Goal: Task Accomplishment & Management: Complete application form

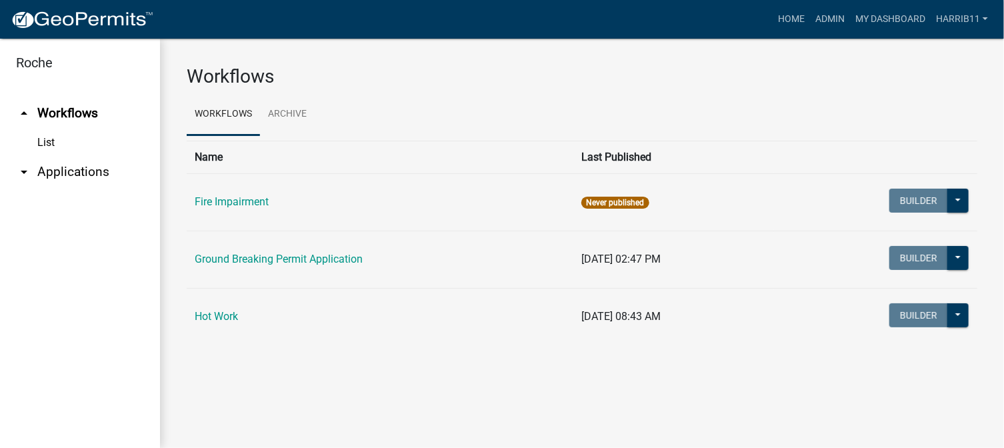
click at [590, 200] on span "Never published" at bounding box center [614, 203] width 67 height 12
click at [592, 202] on span "Never published" at bounding box center [614, 203] width 67 height 12
click at [224, 316] on link "Hot Work" at bounding box center [216, 316] width 43 height 13
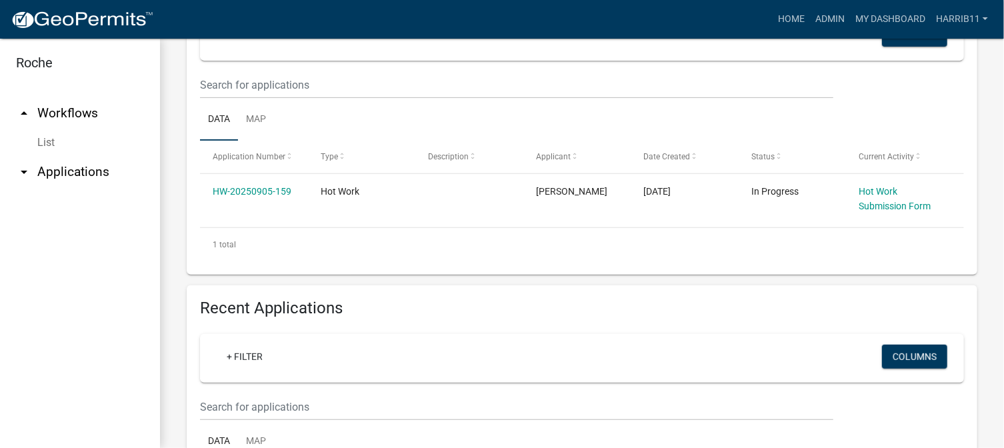
scroll to position [333, 0]
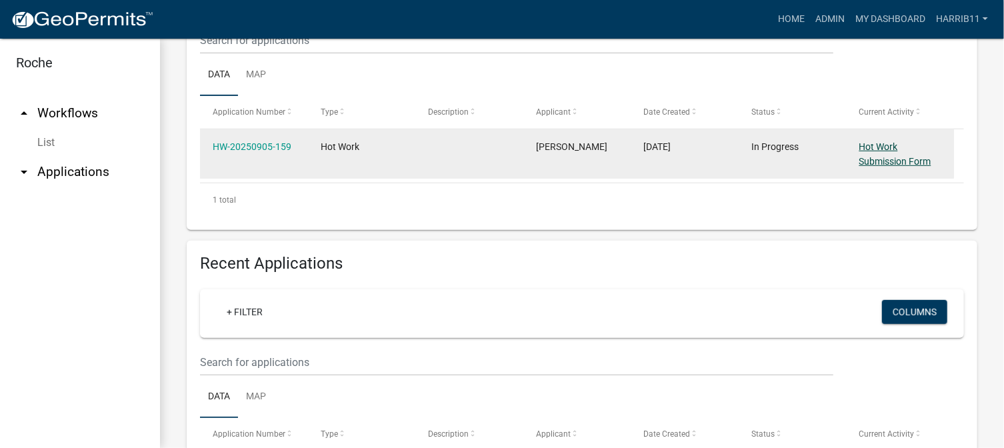
click at [882, 147] on link "Hot Work Submission Form" at bounding box center [895, 154] width 72 height 26
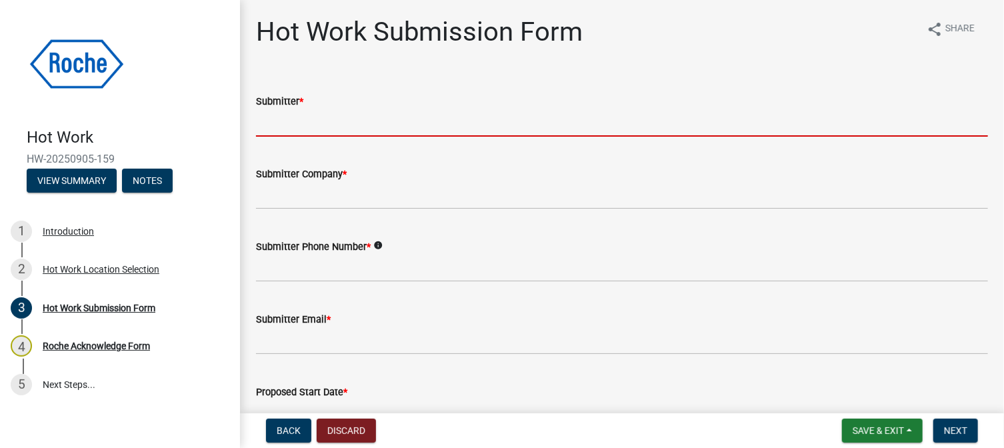
click at [380, 119] on input "Submitter *" at bounding box center [622, 122] width 732 height 27
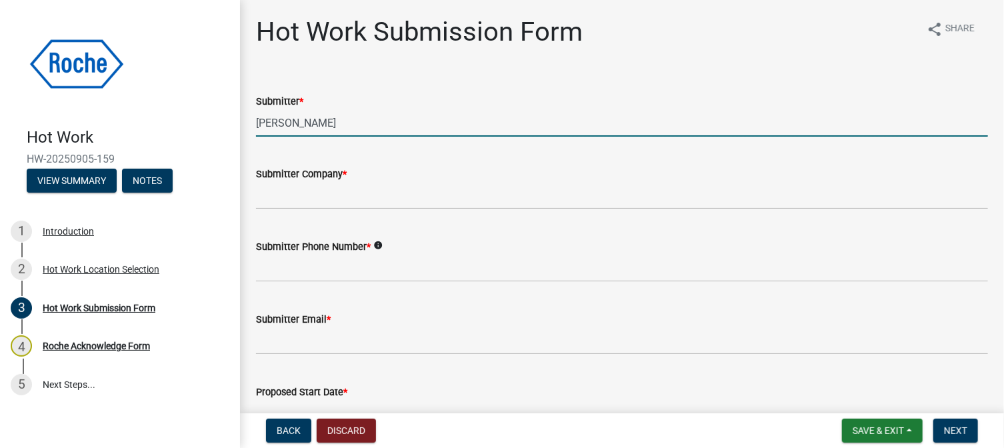
type input "[PERSON_NAME]"
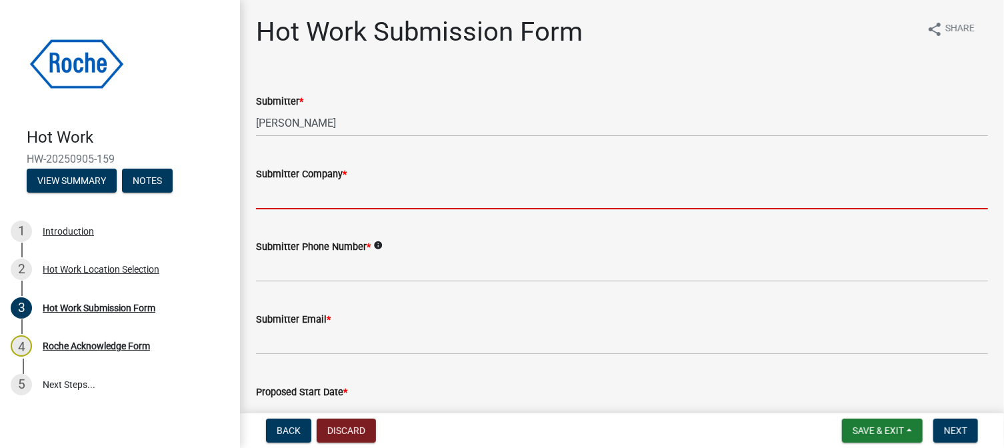
click at [330, 198] on input "Submitter Company *" at bounding box center [622, 195] width 732 height 27
type input "Roche Diagnostics / BCERI"
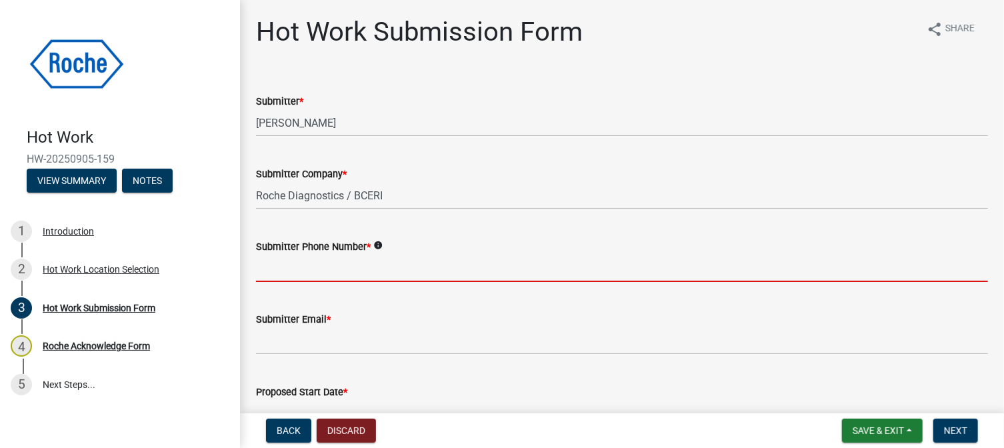
click at [325, 274] on input "Submitter Phone Number *" at bounding box center [622, 268] width 732 height 27
type input "3172249154"
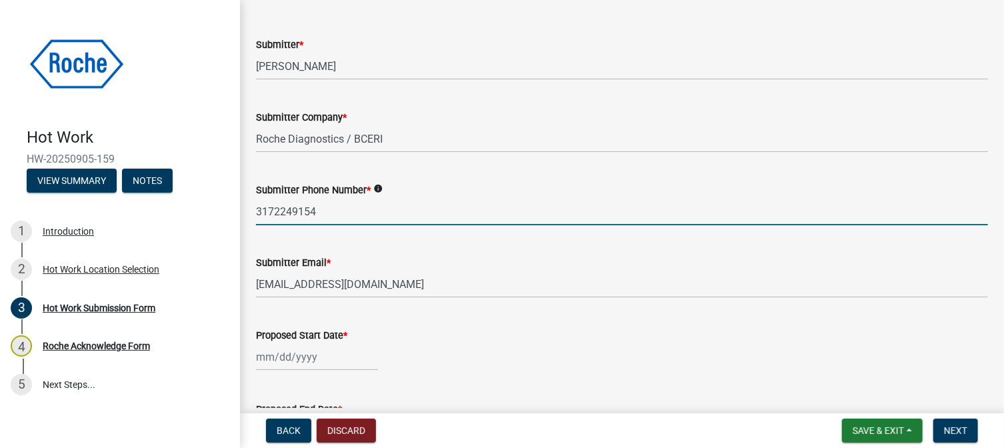
scroll to position [133, 0]
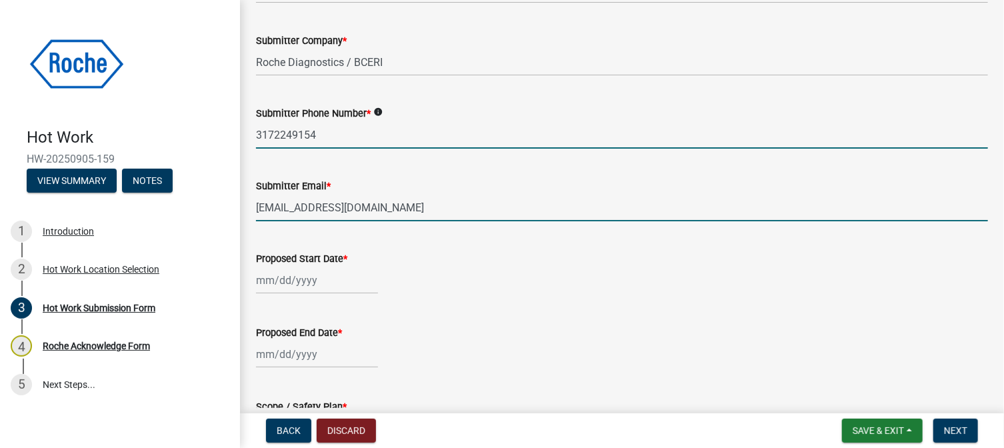
click at [354, 209] on input "[EMAIL_ADDRESS][DOMAIN_NAME]" at bounding box center [622, 207] width 732 height 27
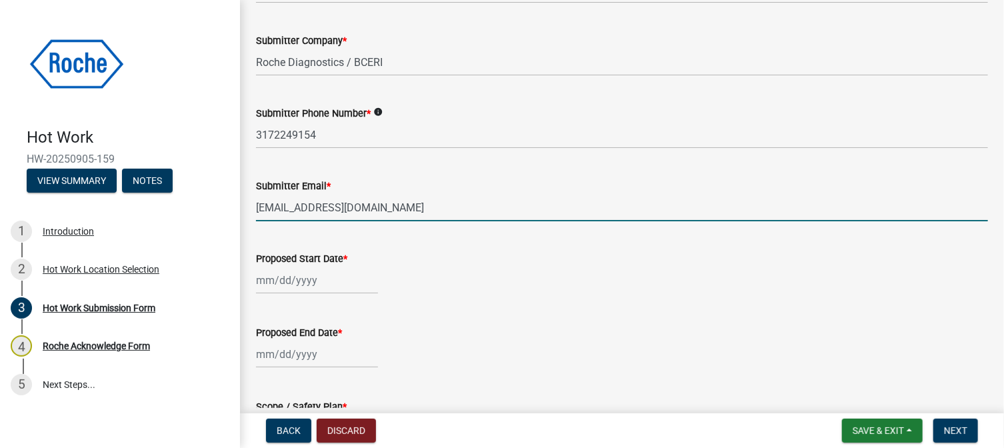
drag, startPoint x: 372, startPoint y: 210, endPoint x: 265, endPoint y: 216, distance: 106.8
click at [265, 216] on input "[EMAIL_ADDRESS][DOMAIN_NAME]" at bounding box center [622, 207] width 732 height 27
type input "[PERSON_NAME][EMAIL_ADDRESS][PERSON_NAME][PERSON_NAME][DOMAIN_NAME]"
click at [288, 281] on div at bounding box center [317, 280] width 122 height 27
select select "9"
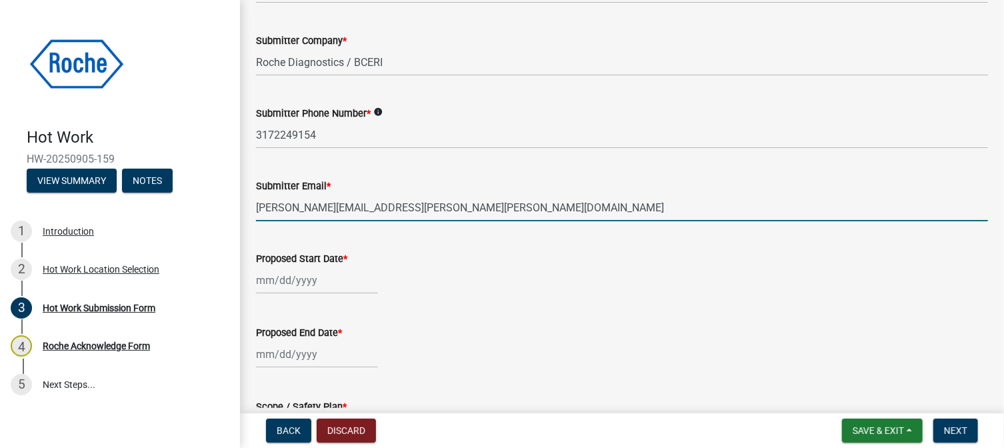
select select "2025"
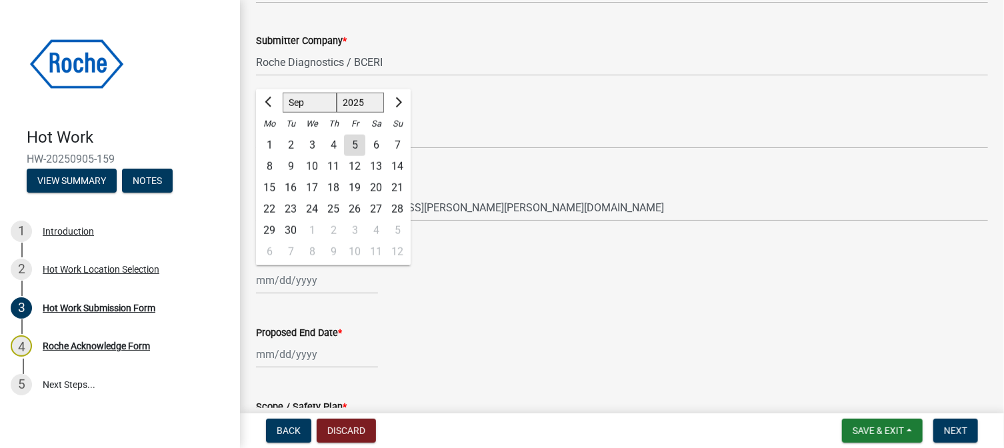
click at [271, 189] on div "15" at bounding box center [269, 187] width 21 height 21
type input "[DATE]"
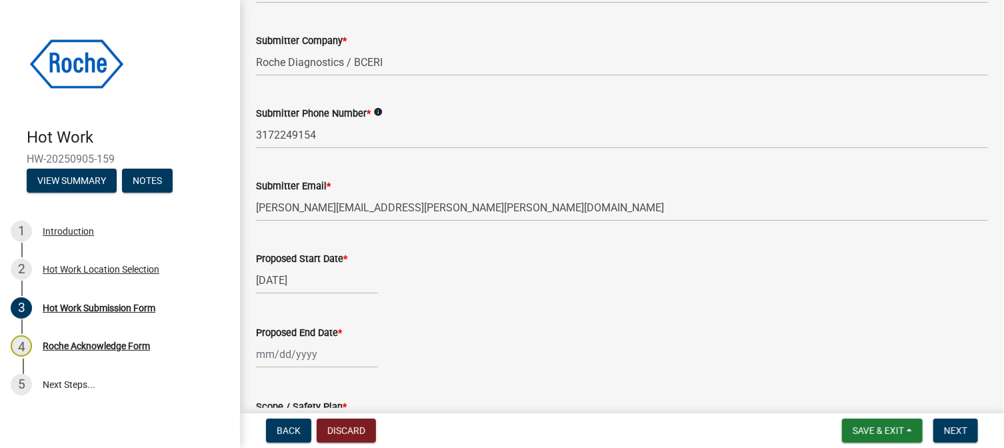
select select "9"
select select "2025"
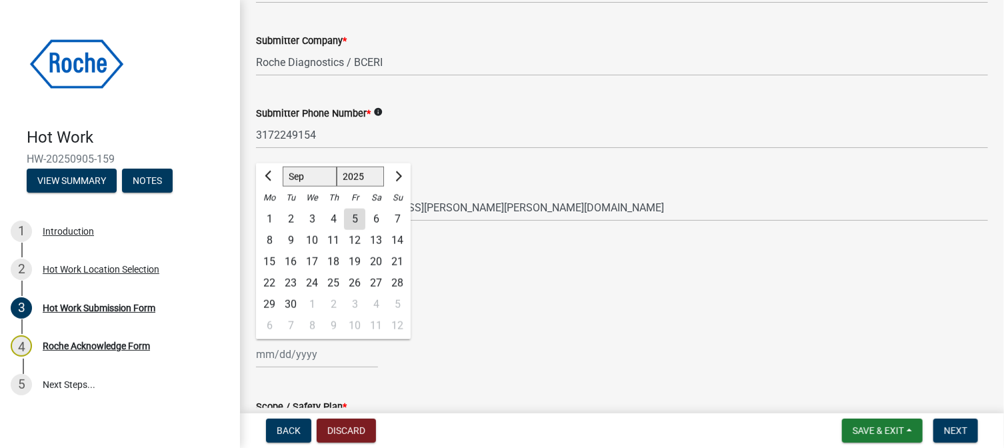
click at [333, 358] on input "Proposed End Date *" at bounding box center [317, 354] width 122 height 27
click at [396, 176] on span "Next month" at bounding box center [397, 176] width 10 height 10
select select "10"
click at [354, 301] on div "31" at bounding box center [354, 304] width 21 height 21
type input "[DATE]"
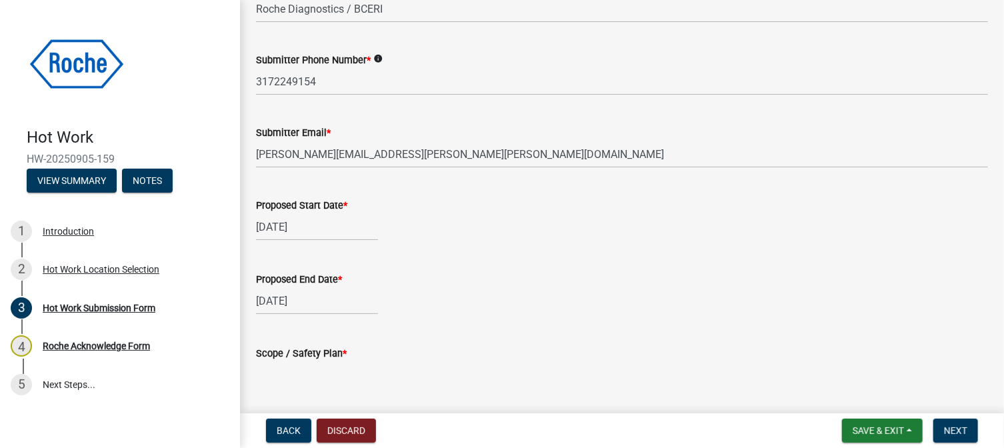
scroll to position [267, 0]
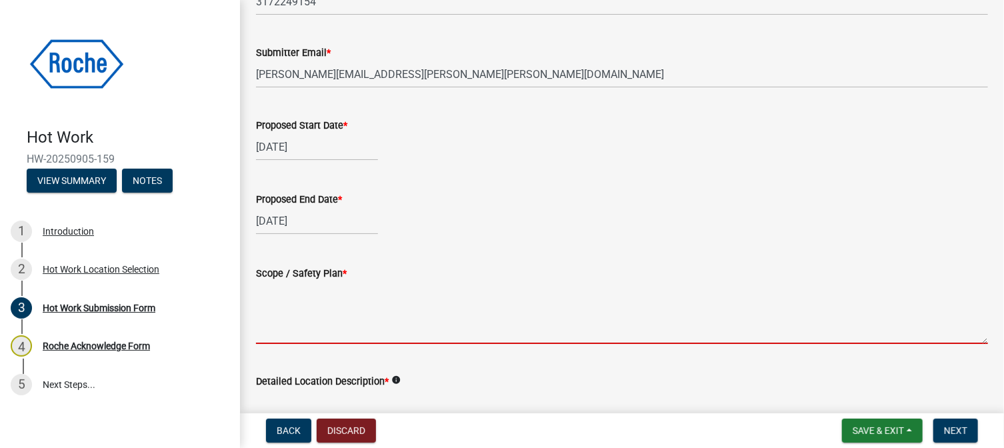
click at [378, 288] on textarea "Scope / Safety Plan *" at bounding box center [622, 312] width 732 height 63
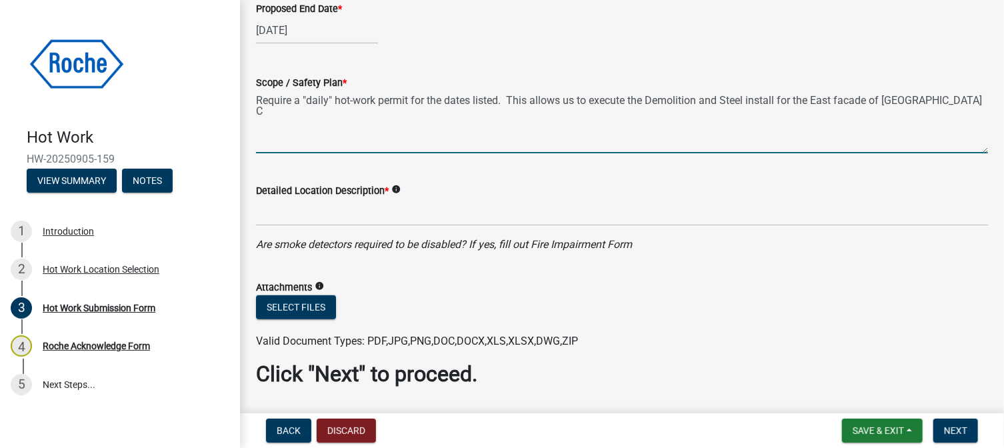
scroll to position [466, 0]
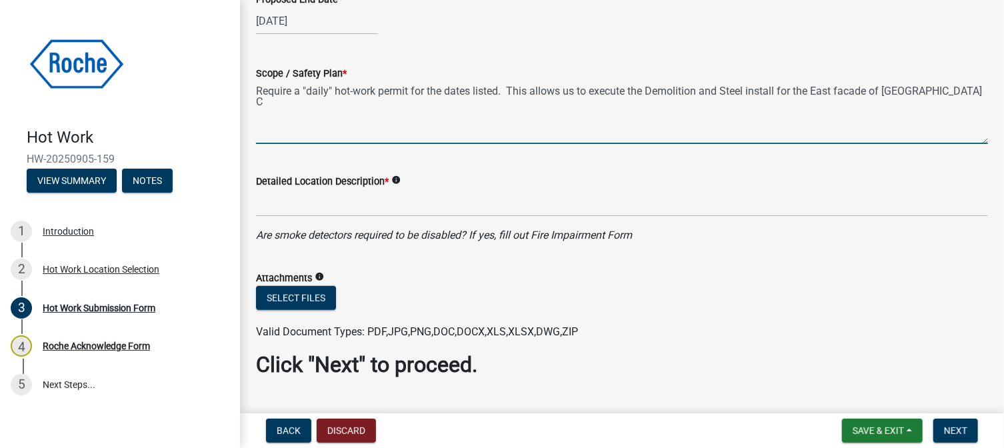
type textarea "Require a "daily" hot-work permit for the dates listed. This allows us to execu…"
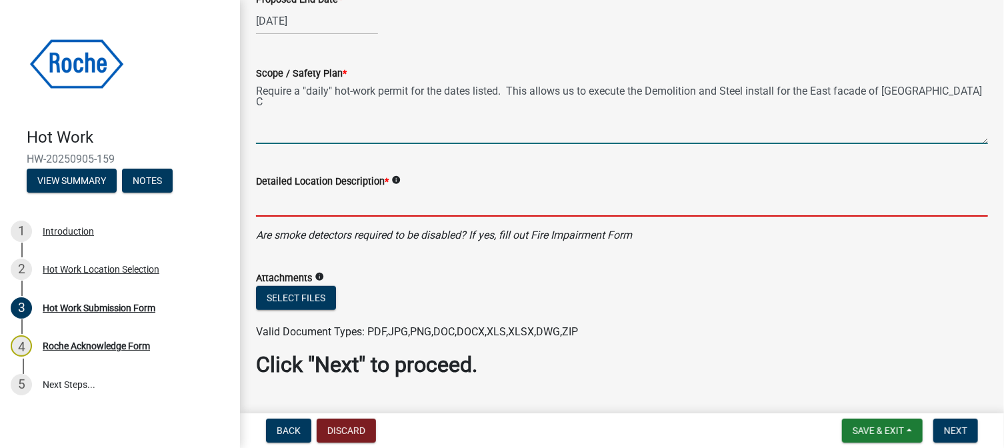
click at [306, 205] on input "Detailed Location Description *" at bounding box center [622, 202] width 732 height 27
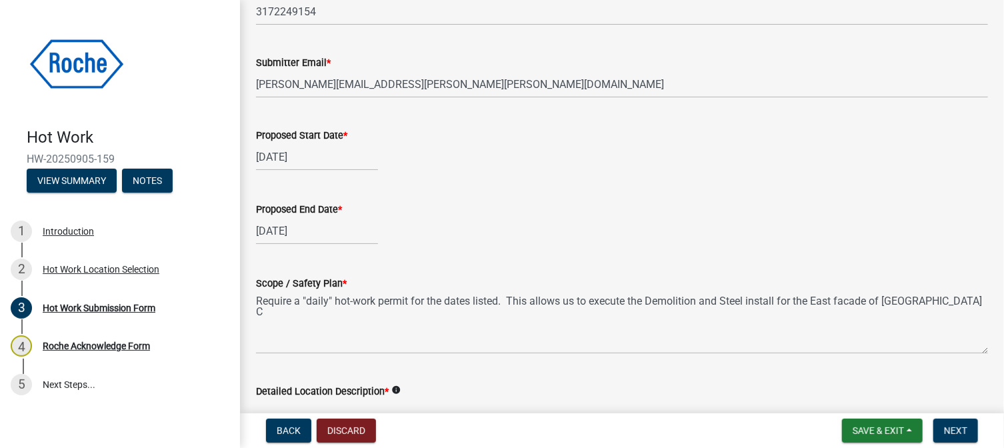
scroll to position [267, 0]
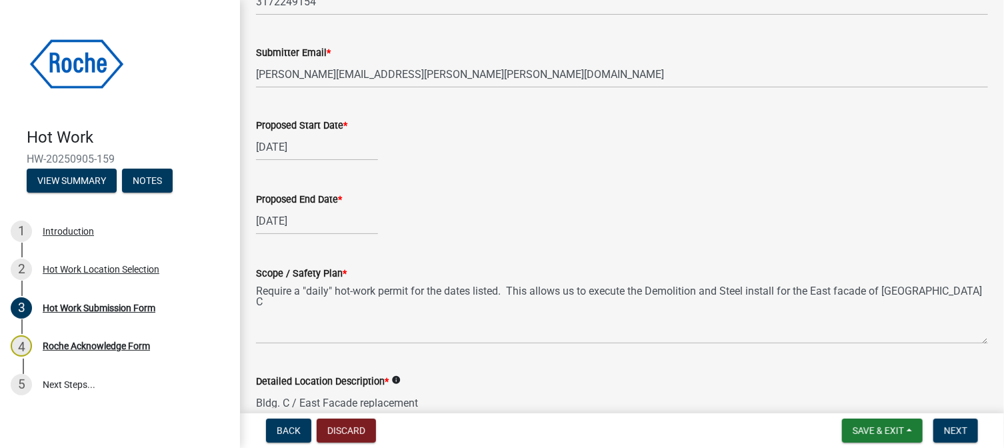
type input "Bldg. C / East Facade replacement"
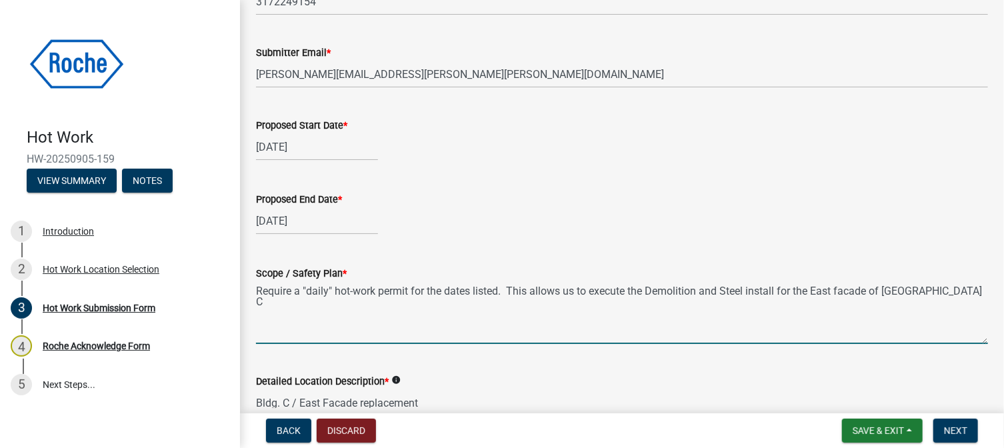
click at [926, 292] on textarea "Require a "daily" hot-work permit for the dates listed. This allows us to execu…" at bounding box center [622, 312] width 732 height 63
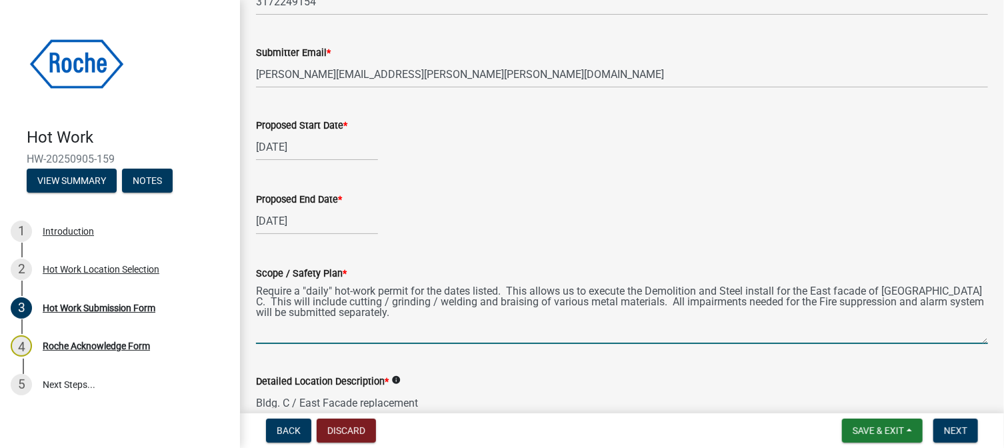
click at [355, 311] on textarea "Require a "daily" hot-work permit for the dates listed. This allows us to execu…" at bounding box center [622, 312] width 732 height 63
click at [935, 301] on textarea "Require a "daily" hot-work permit for the dates listed. This allows us to execu…" at bounding box center [622, 312] width 732 height 63
click at [930, 301] on textarea "Require a "daily" hot-work permit for the dates listed. This allows us to execu…" at bounding box center [622, 312] width 732 height 63
click at [430, 311] on textarea "Require a "daily" hot-work permit for the dates listed. This allows us to execu…" at bounding box center [622, 312] width 732 height 63
click at [606, 304] on textarea "Require a "daily" hot-work permit for the dates listed. This allows us to execu…" at bounding box center [622, 312] width 732 height 63
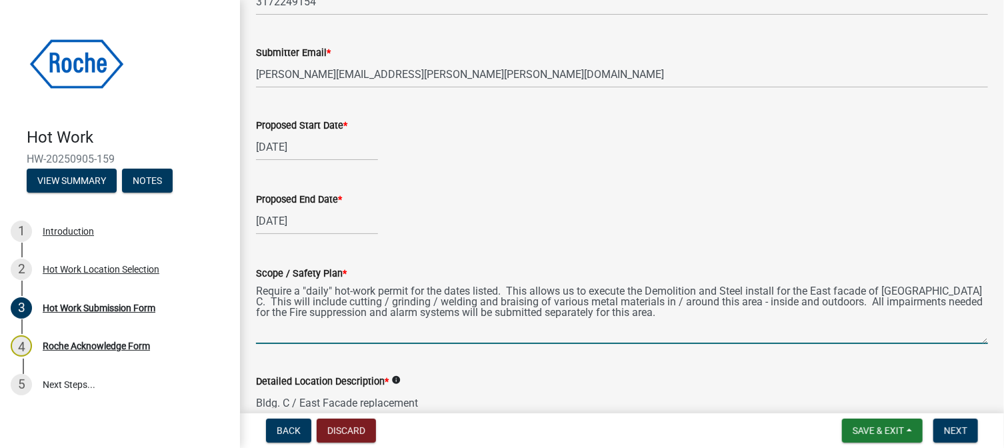
click at [431, 312] on textarea "Require a "daily" hot-work permit for the dates listed. This allows us to execu…" at bounding box center [622, 312] width 732 height 63
click at [720, 312] on textarea "Require a "daily" hot-work permit for the dates listed. This allows us to execu…" at bounding box center [622, 312] width 732 height 63
click at [335, 312] on textarea "Require a "daily" hot-work permit for the dates listed. This allows us to execu…" at bounding box center [622, 312] width 732 height 63
click at [873, 312] on textarea "Require a "daily" hot-work permit for the dates listed. This allows us to execu…" at bounding box center [622, 312] width 732 height 63
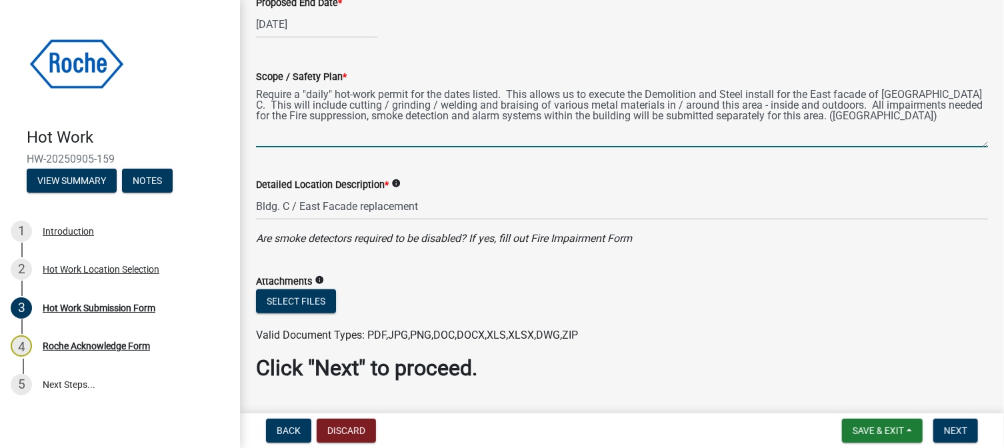
scroll to position [520, 0]
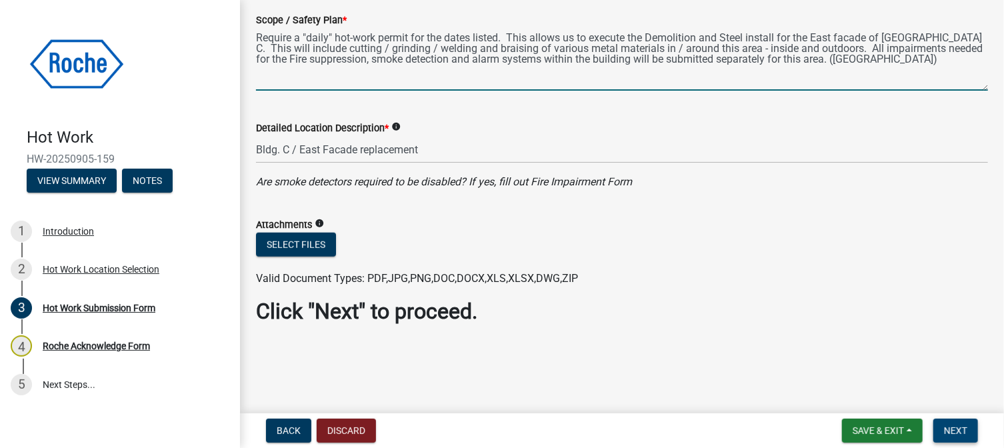
type textarea "Require a "daily" hot-work permit for the dates listed. This allows us to execu…"
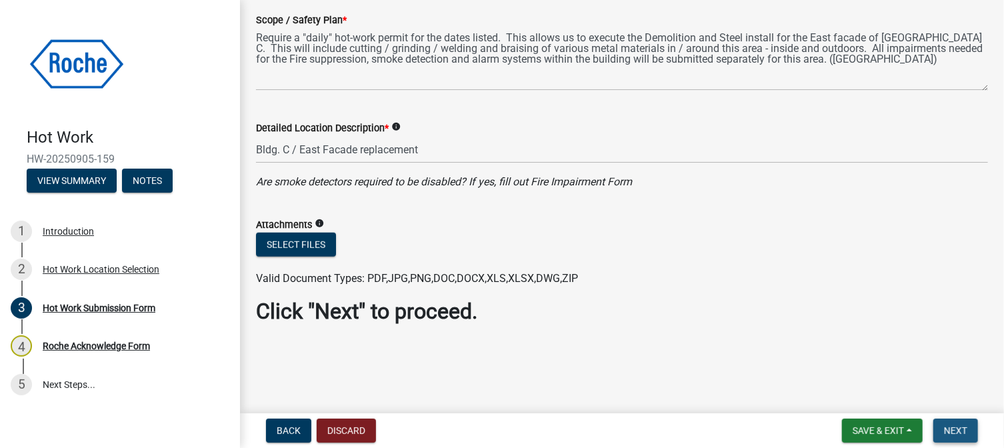
click at [959, 429] on span "Next" at bounding box center [955, 430] width 23 height 11
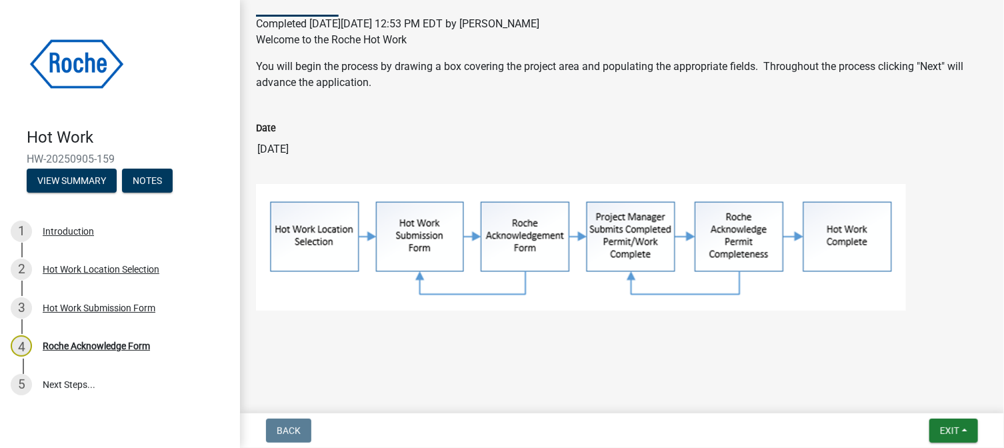
scroll to position [133, 0]
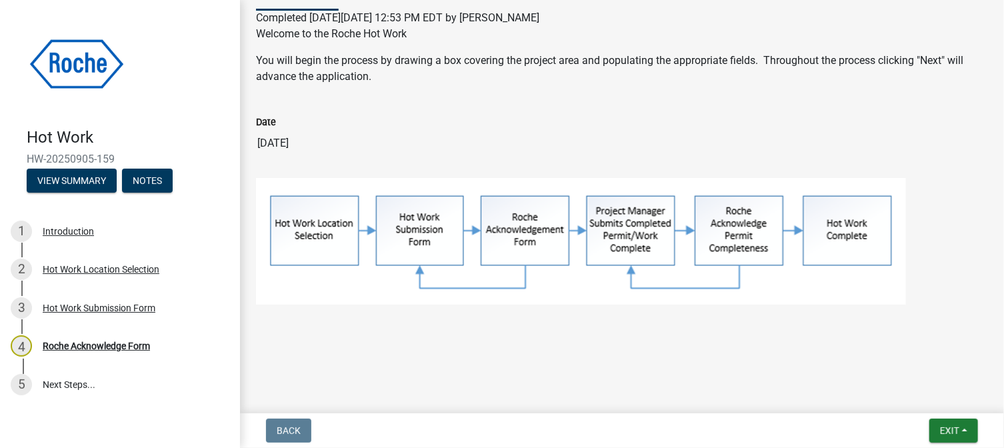
drag, startPoint x: 27, startPoint y: 156, endPoint x: 114, endPoint y: 155, distance: 86.6
click at [114, 155] on span "HW-20250905-159" at bounding box center [120, 159] width 187 height 13
copy span "HW-20250905-159"
click at [954, 428] on span "Exit" at bounding box center [949, 430] width 19 height 11
click at [923, 399] on button "Save & Exit" at bounding box center [925, 396] width 107 height 32
